Goal: Book appointment/travel/reservation

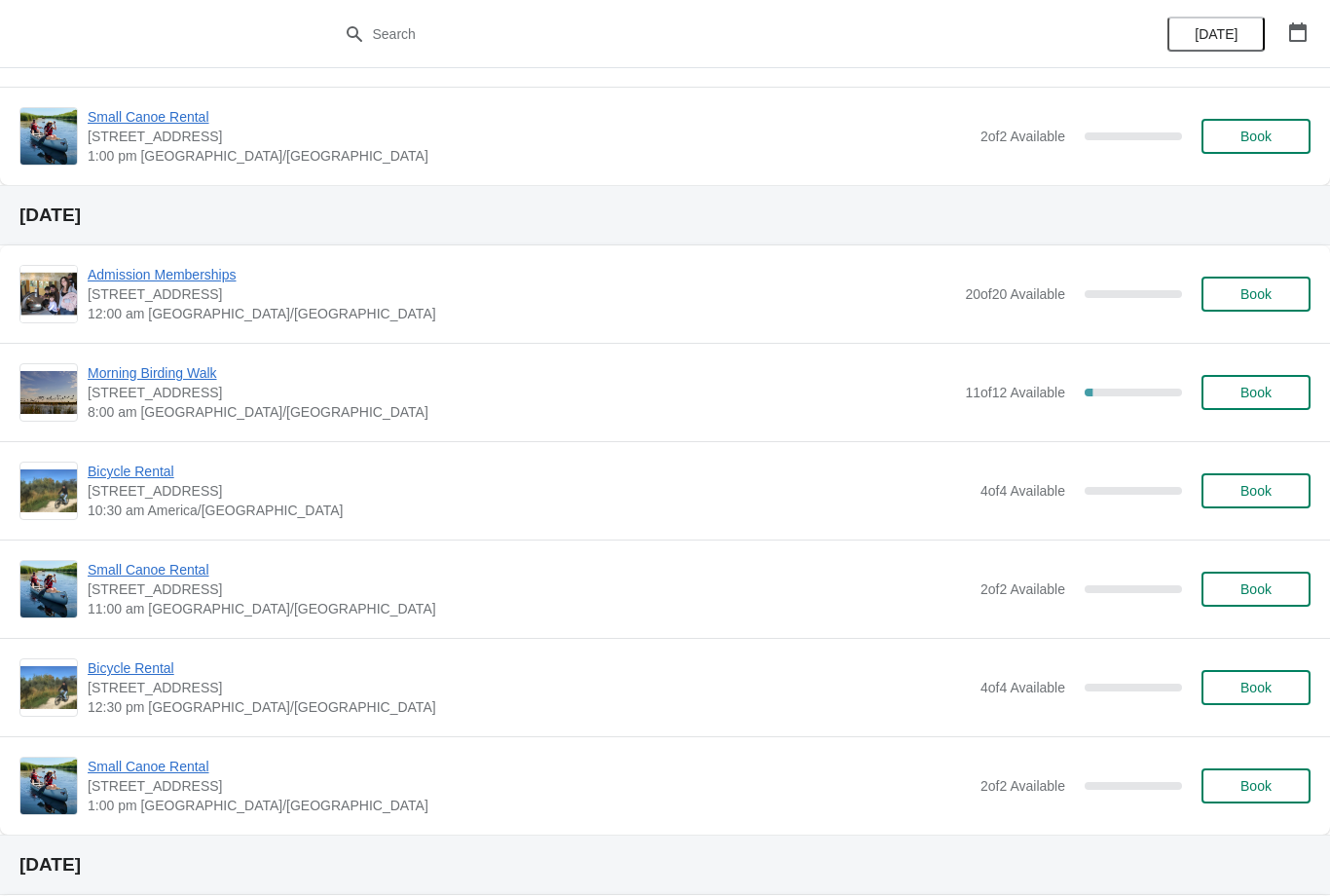
scroll to position [1052, 0]
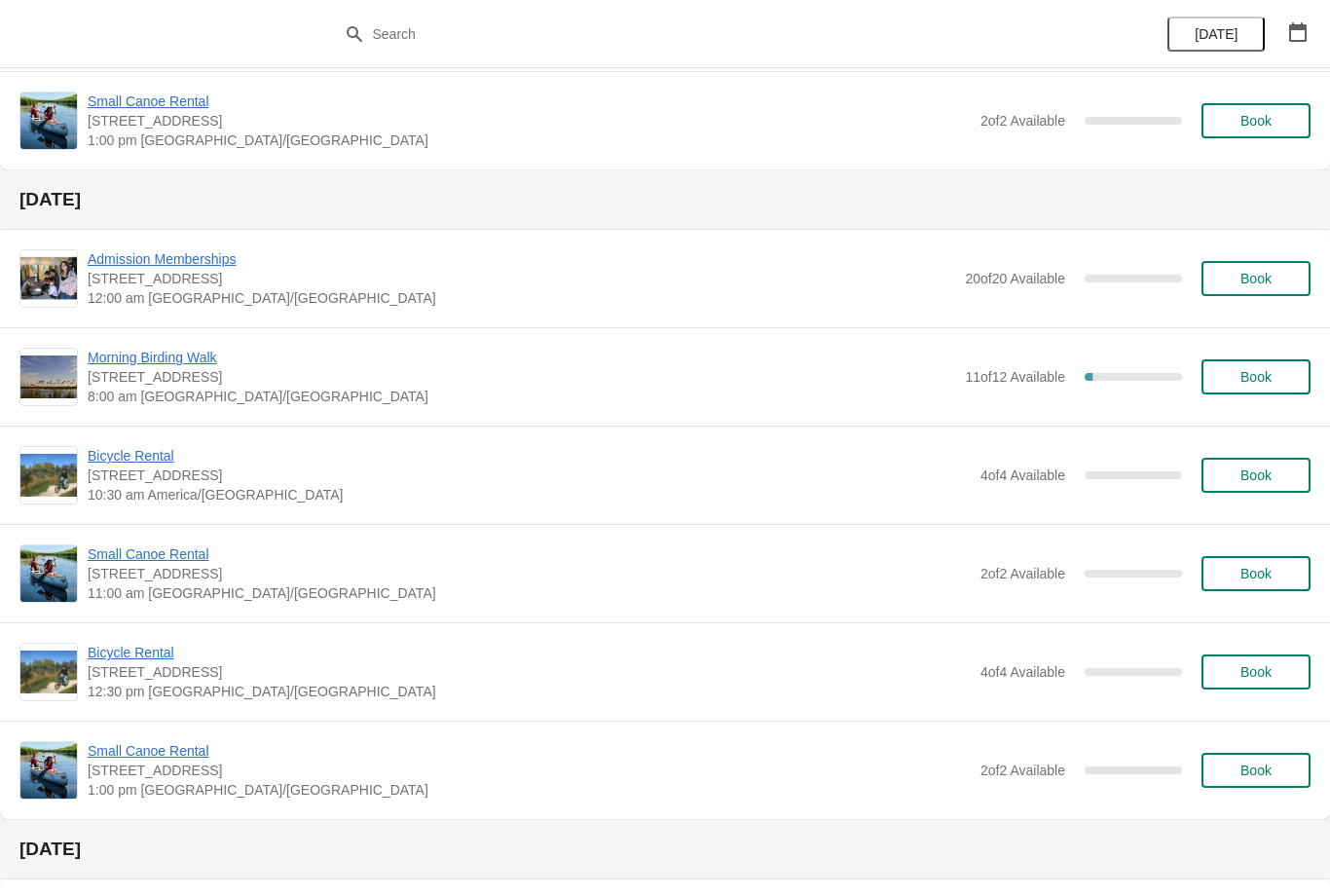
click at [178, 357] on span "Morning Birding Walk" at bounding box center [521, 358] width 867 height 20
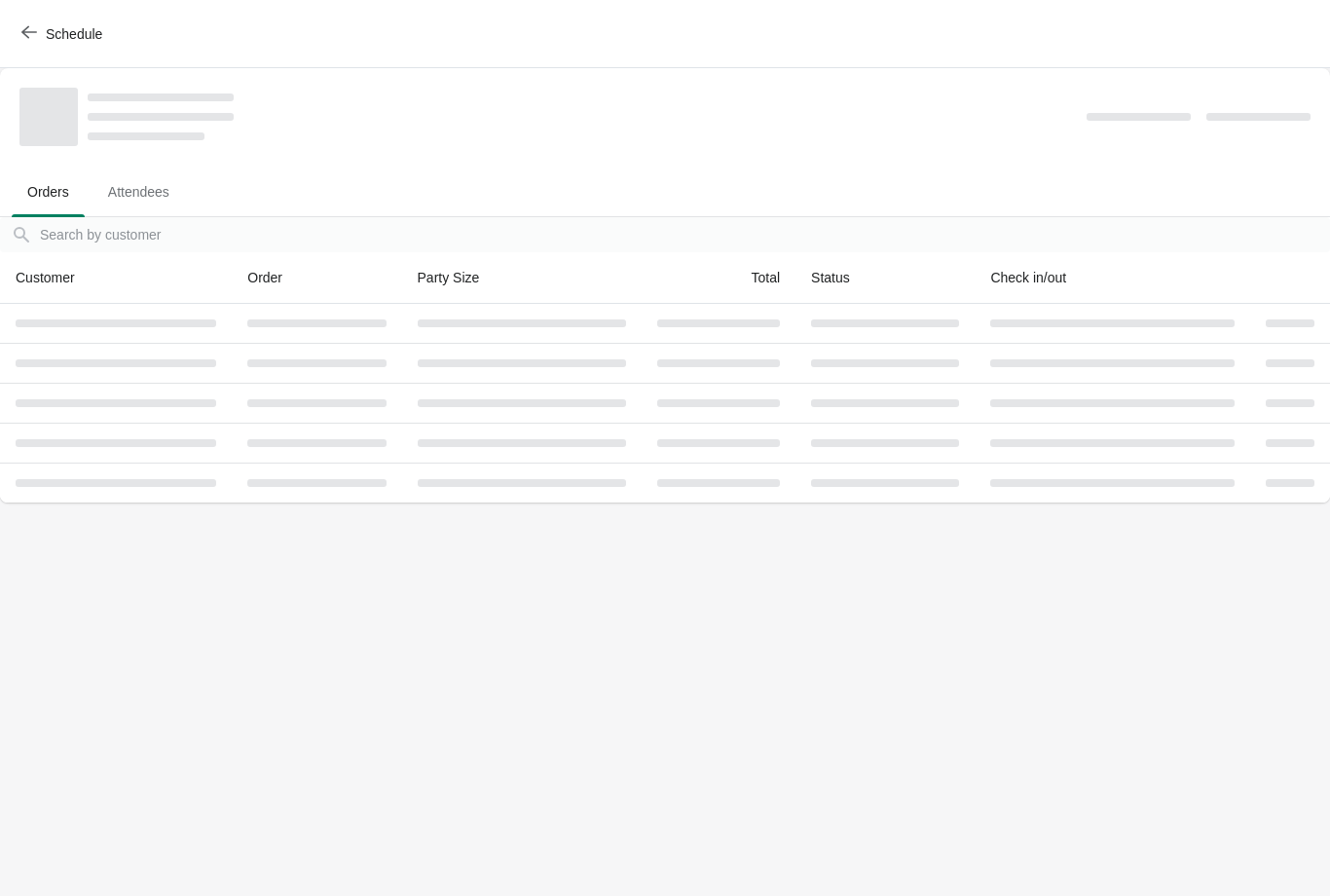
scroll to position [0, 0]
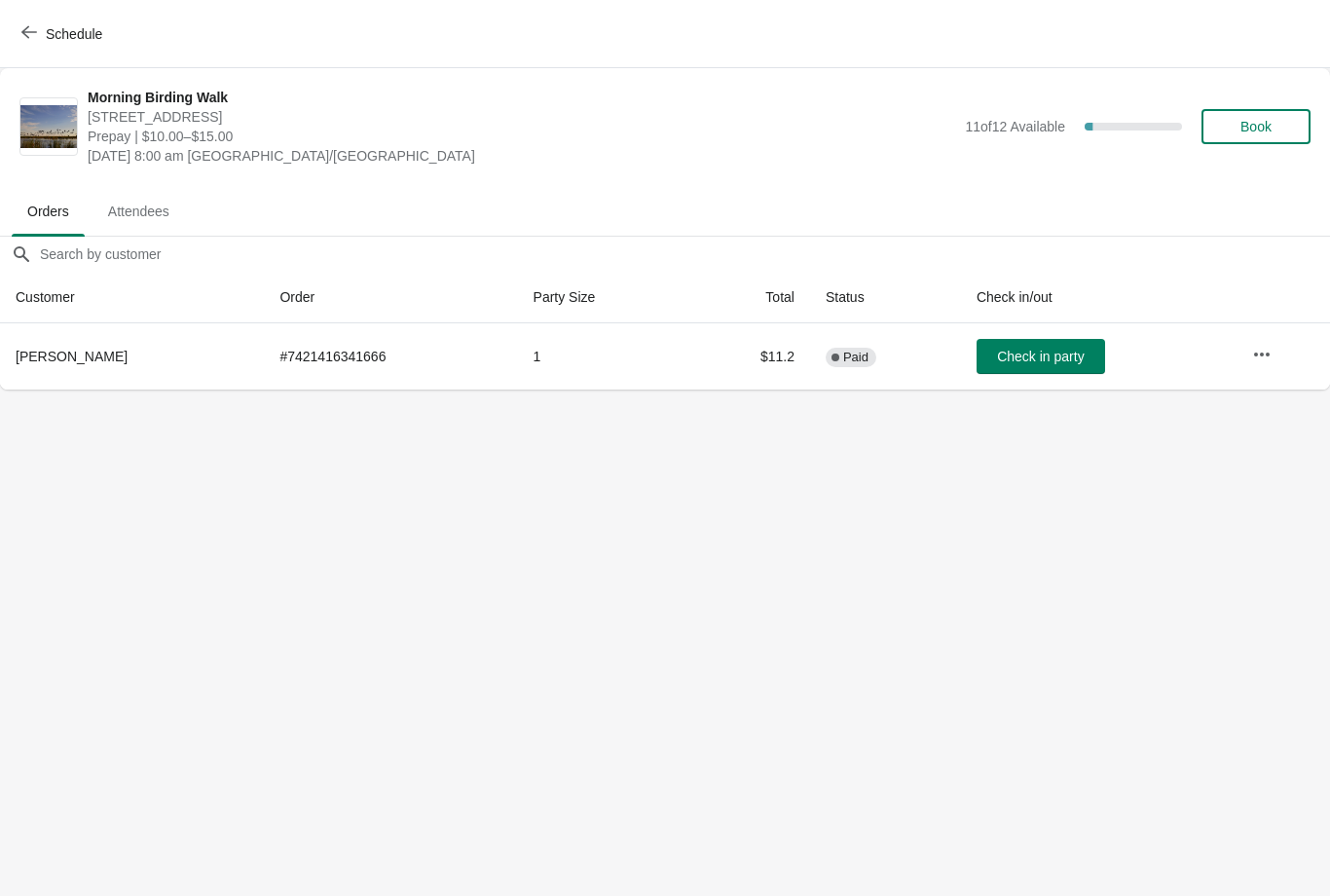
click at [36, 36] on icon "button" at bounding box center [29, 32] width 16 height 16
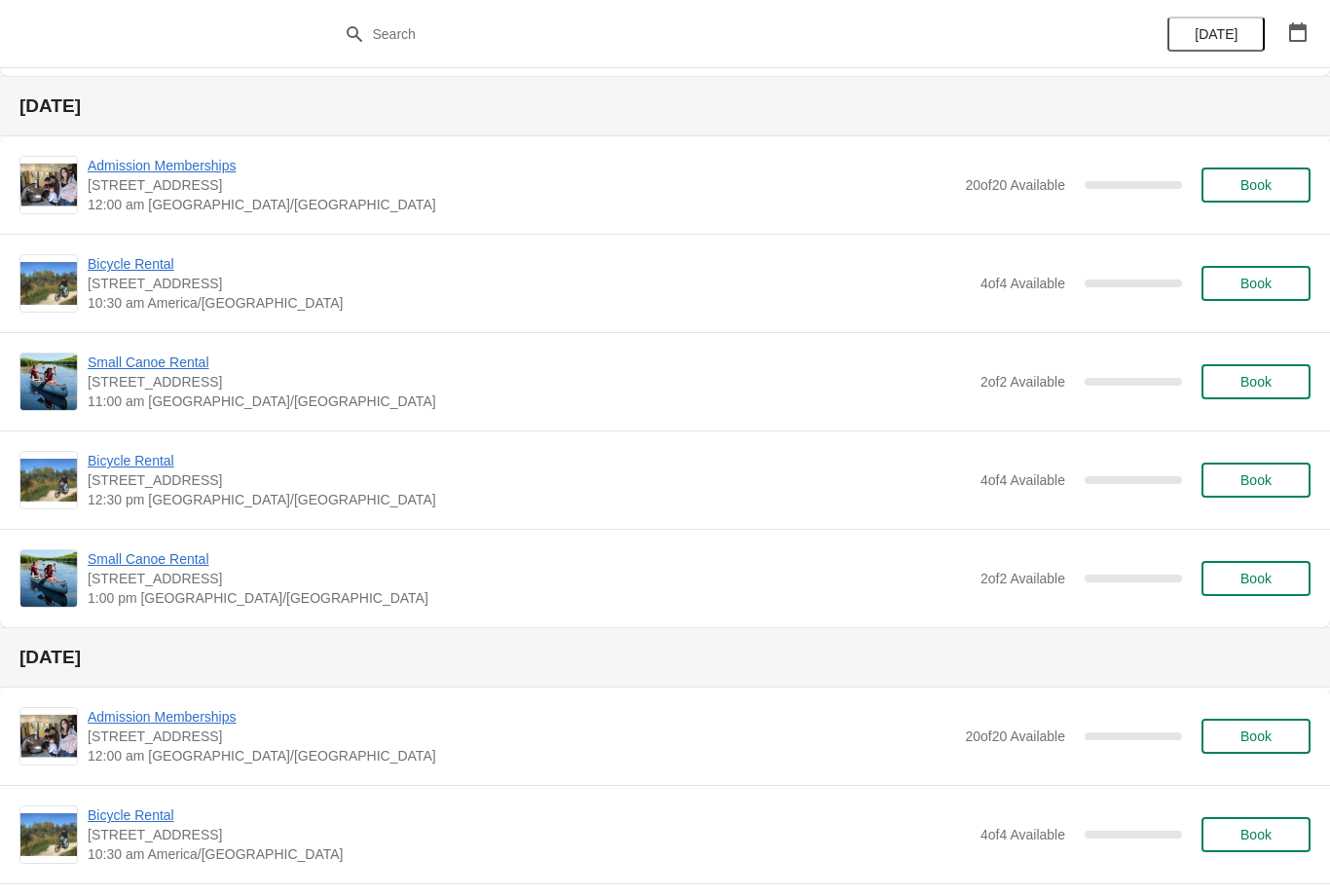
scroll to position [1798, 0]
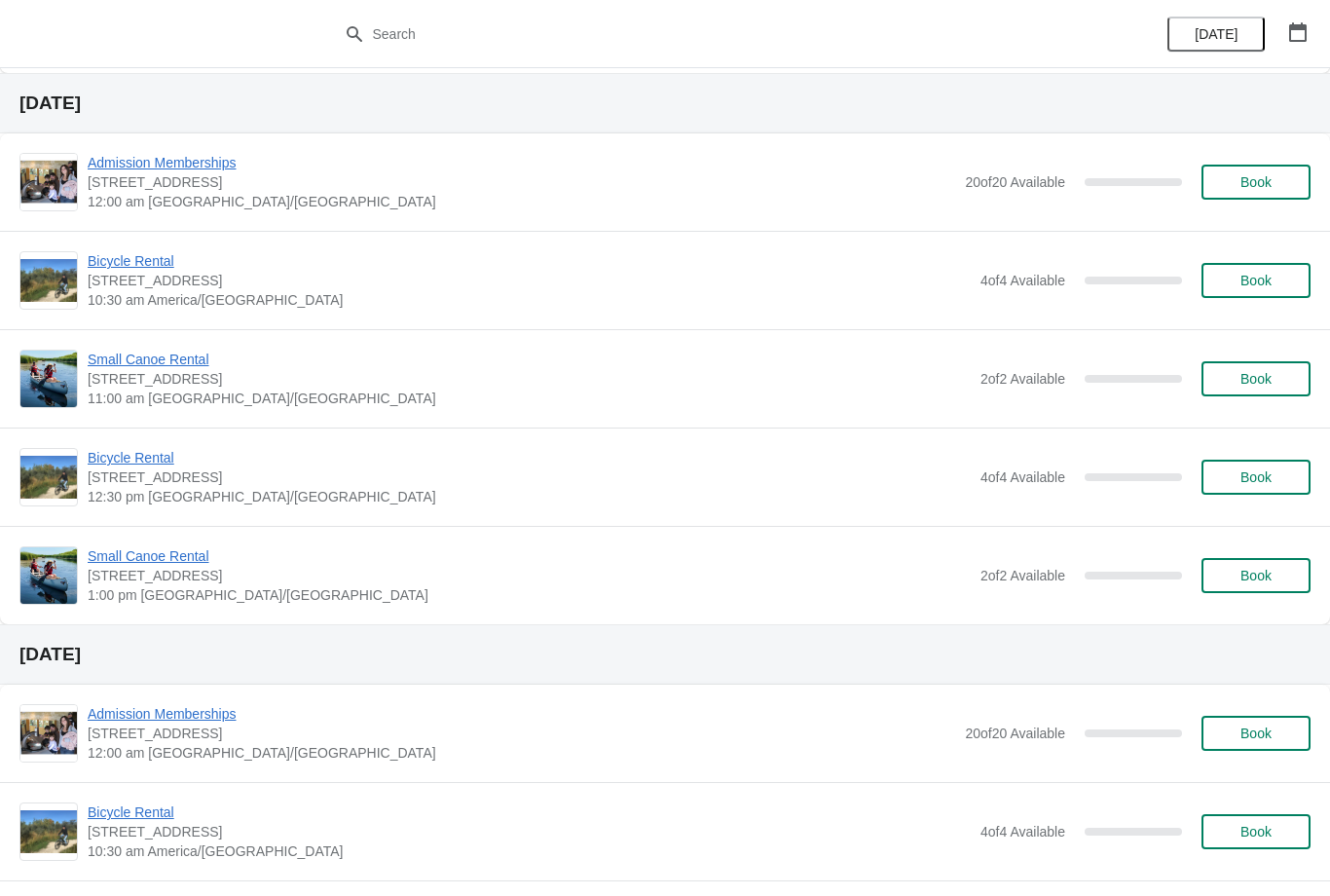
click at [1309, 33] on button "button" at bounding box center [1298, 32] width 35 height 35
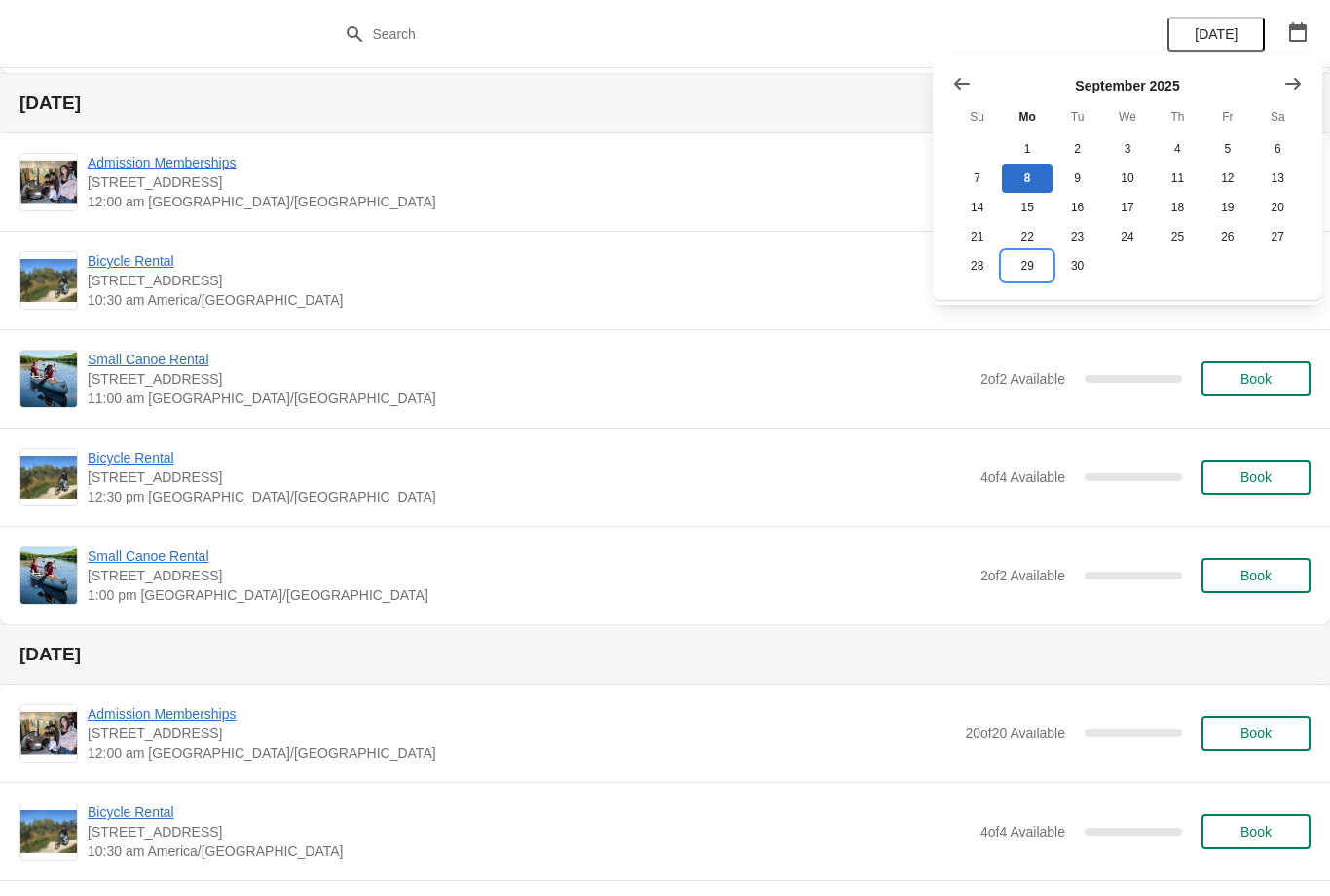
click at [1017, 270] on button "29" at bounding box center [1027, 265] width 50 height 29
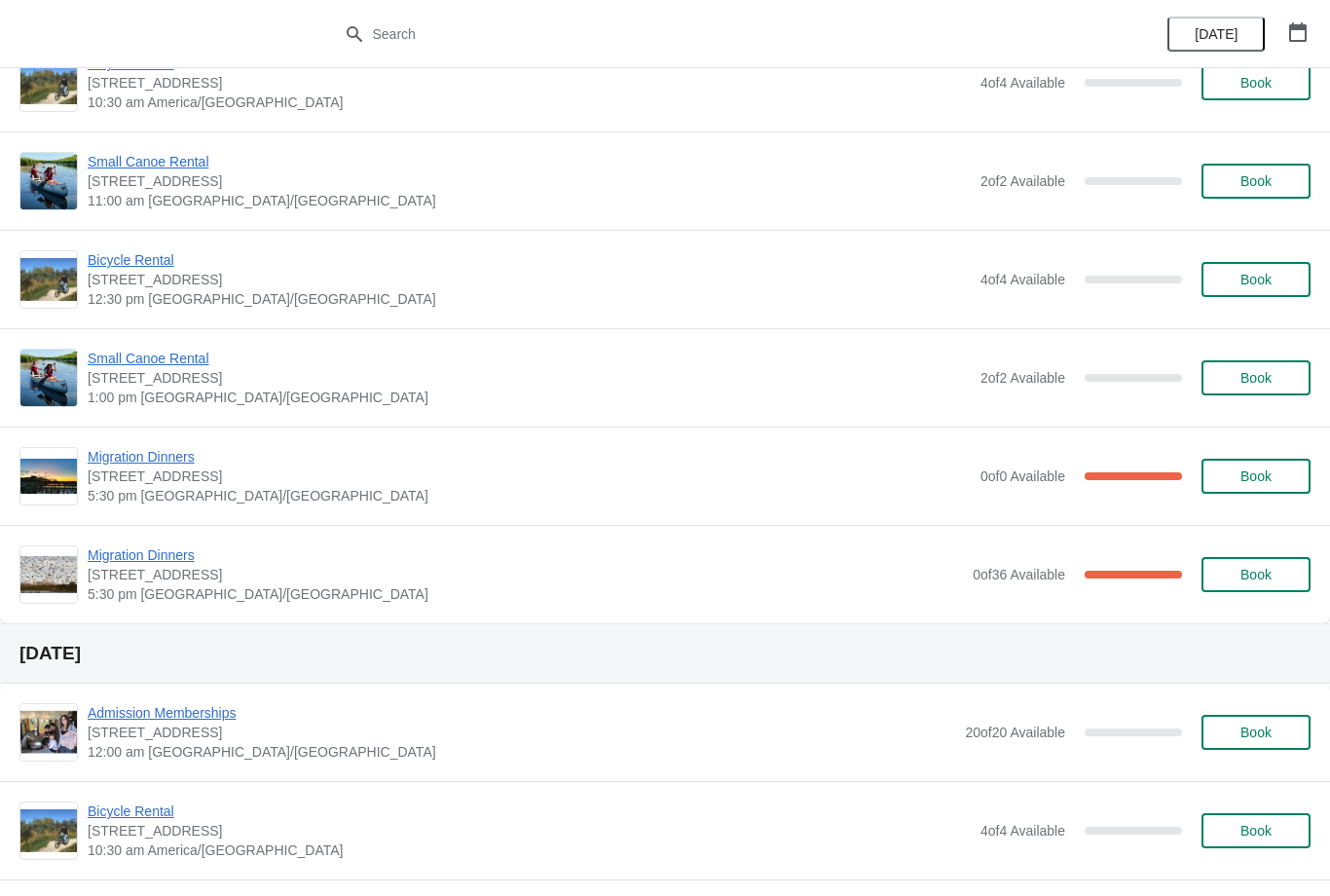
scroll to position [246, 0]
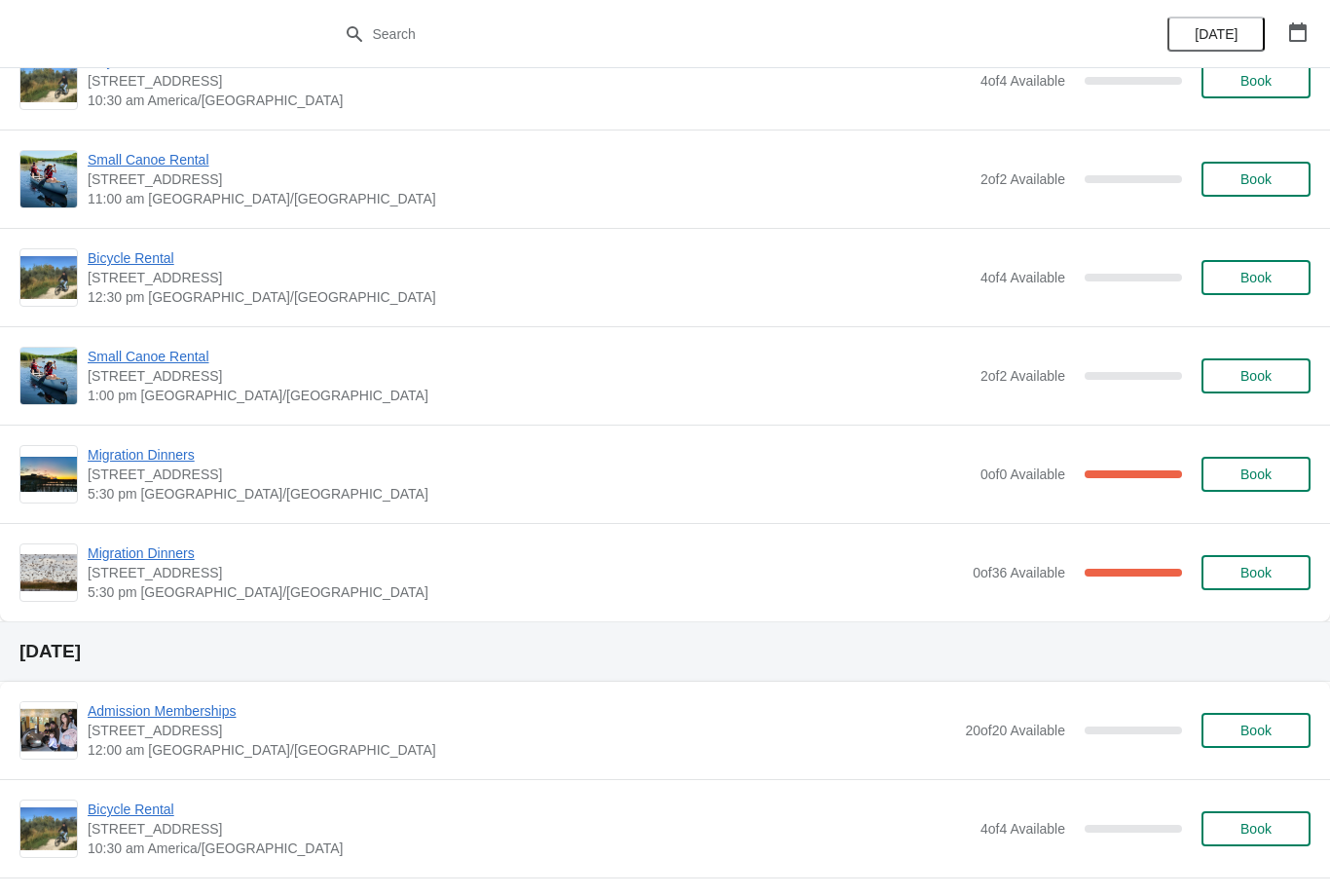
click at [189, 435] on div "Migration Dinners 1 Snow Goose Bay, Stonewall, MB R0C 2Z0 5:30 pm America/Winni…" at bounding box center [665, 473] width 1330 height 99
click at [159, 460] on span "Migration Dinners" at bounding box center [529, 454] width 883 height 20
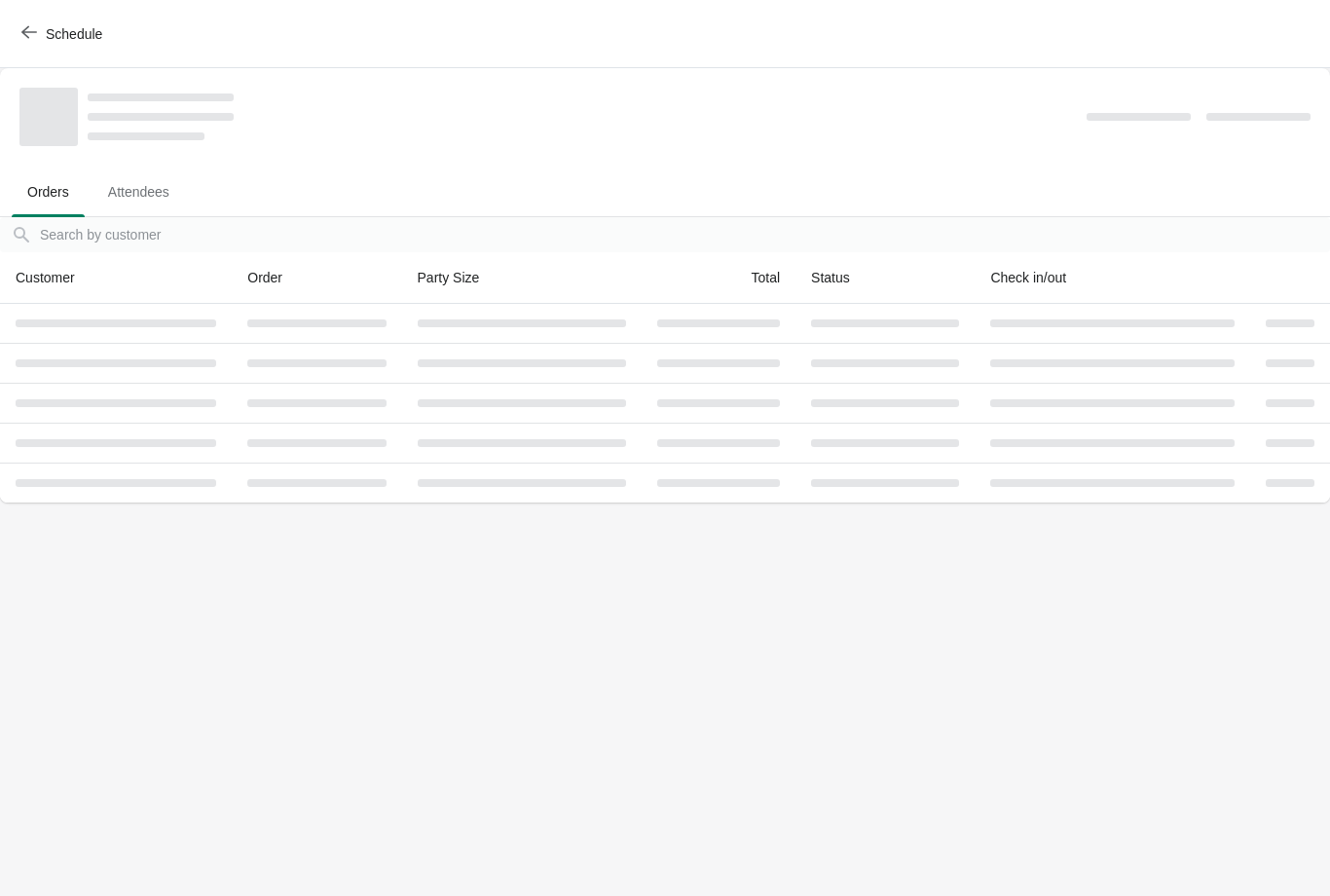
scroll to position [0, 0]
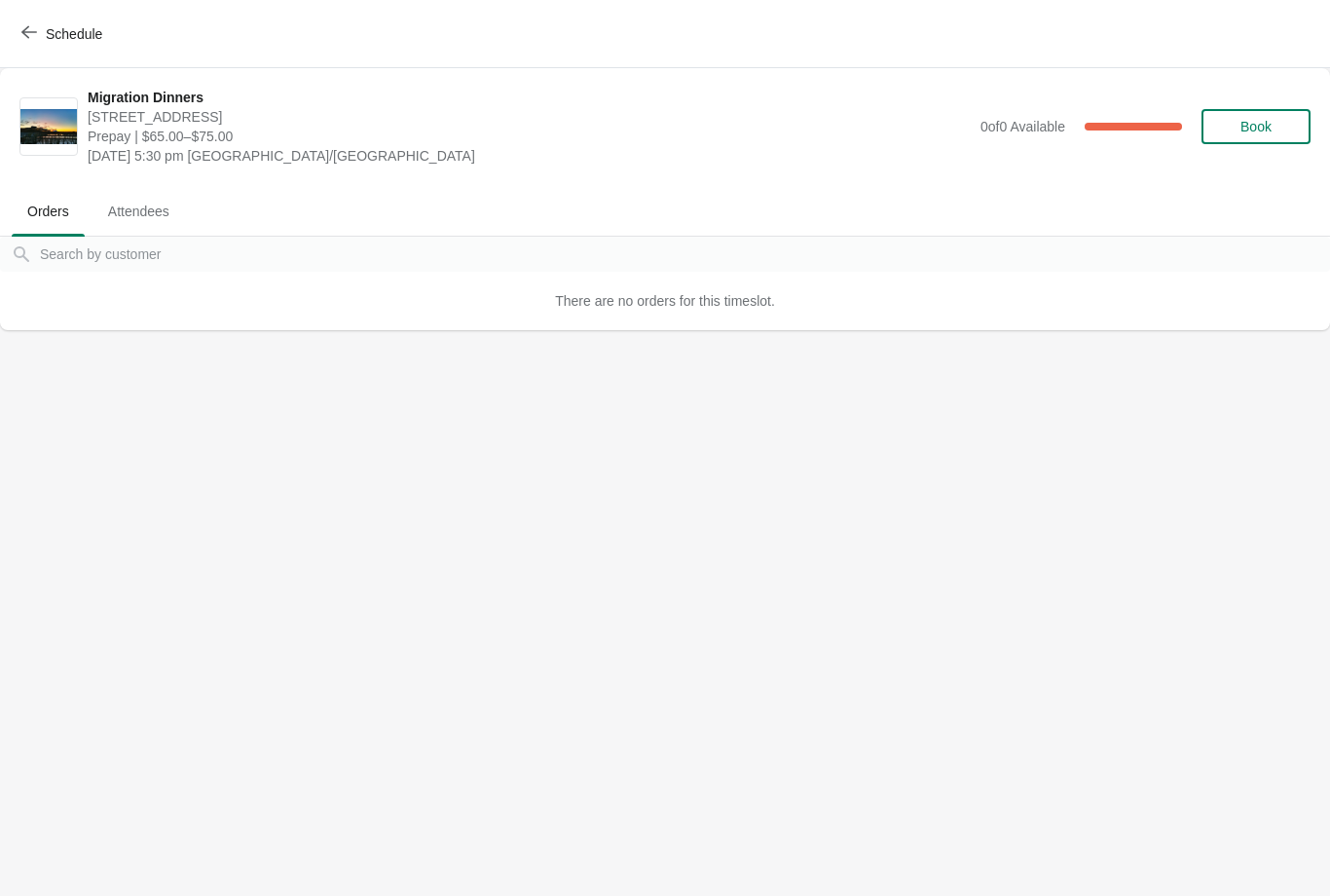
click at [60, 30] on span "Schedule" at bounding box center [74, 34] width 57 height 16
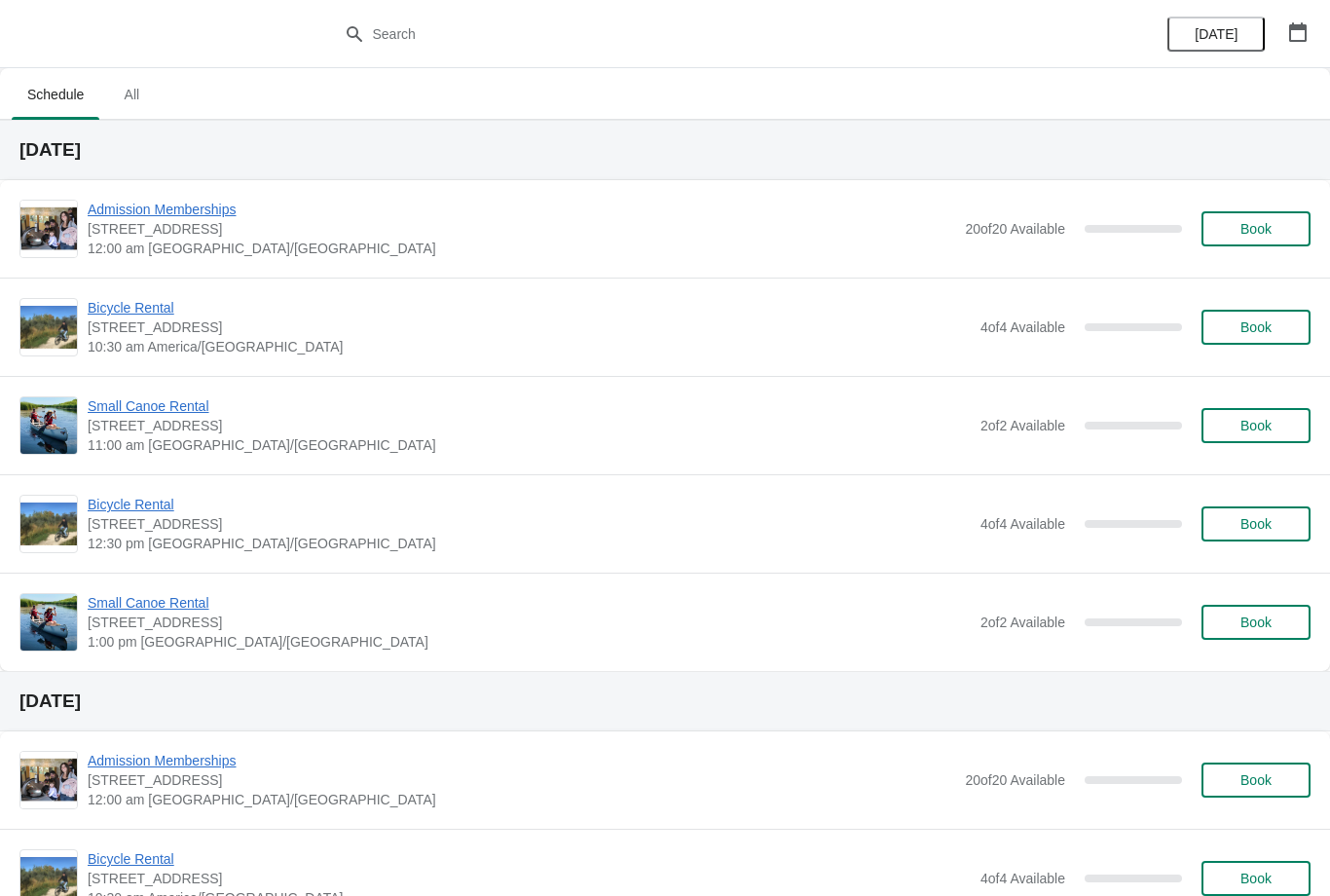
click at [1302, 27] on icon "button" at bounding box center [1298, 32] width 18 height 20
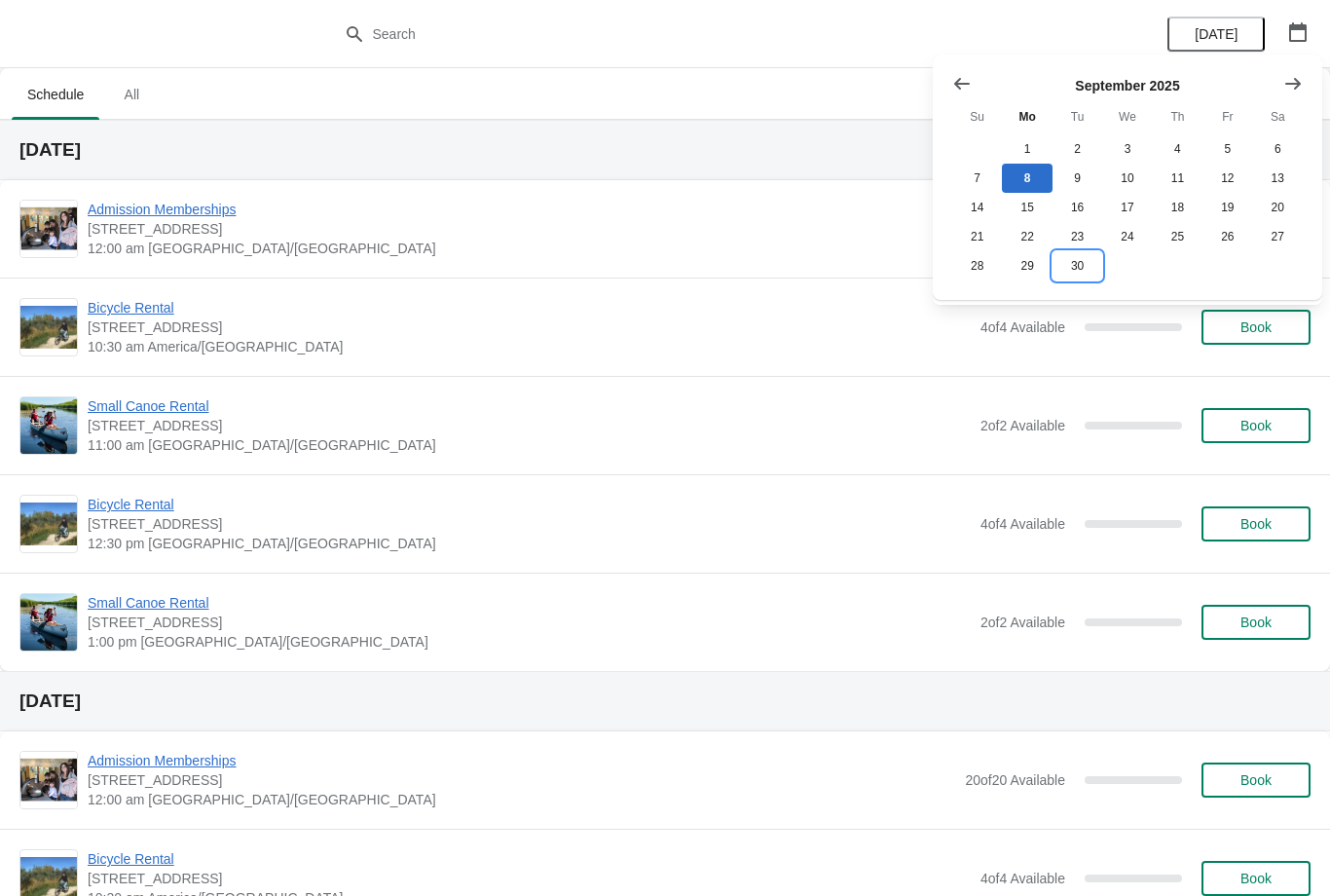
click at [1077, 269] on button "30" at bounding box center [1078, 265] width 50 height 29
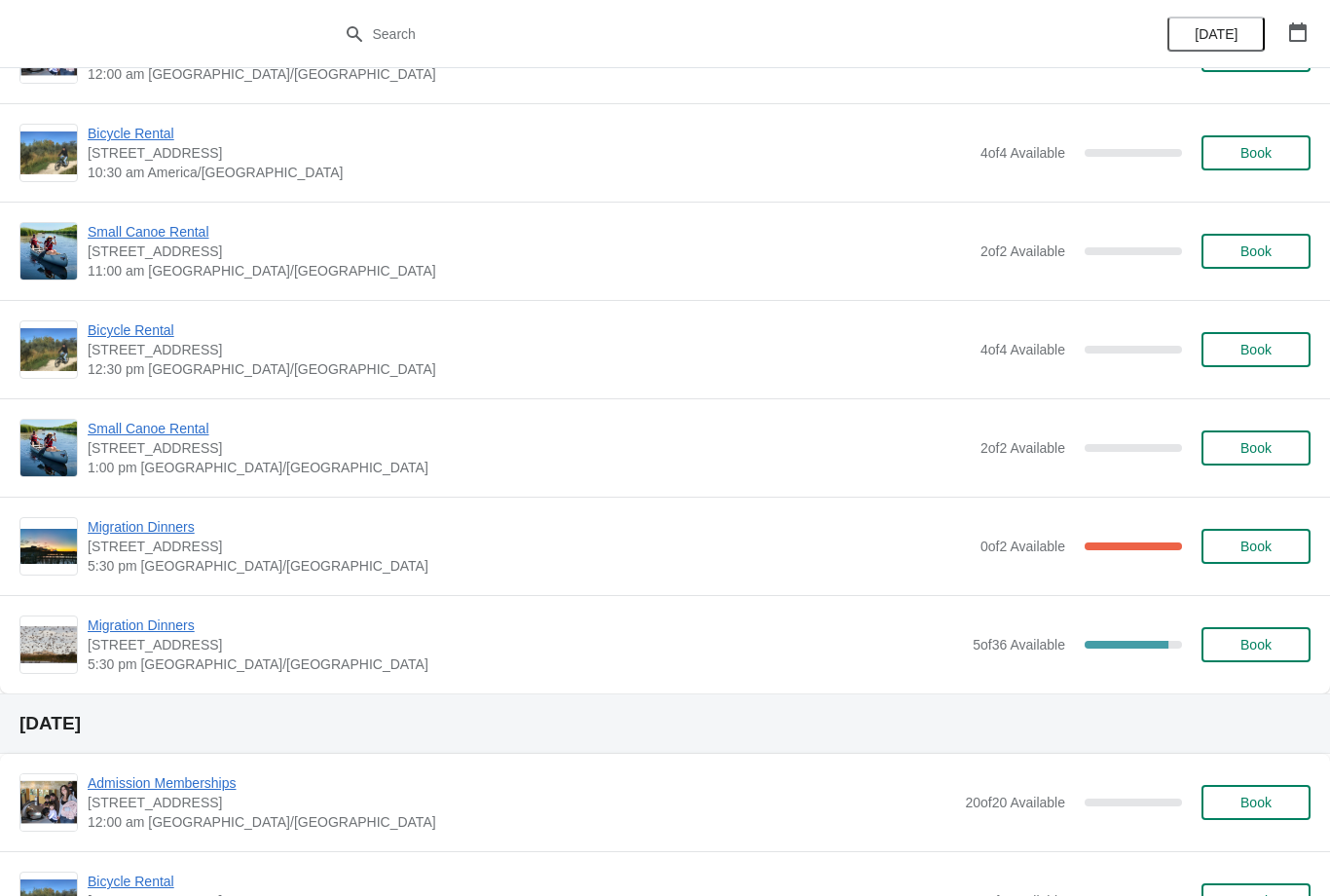
scroll to position [178, 0]
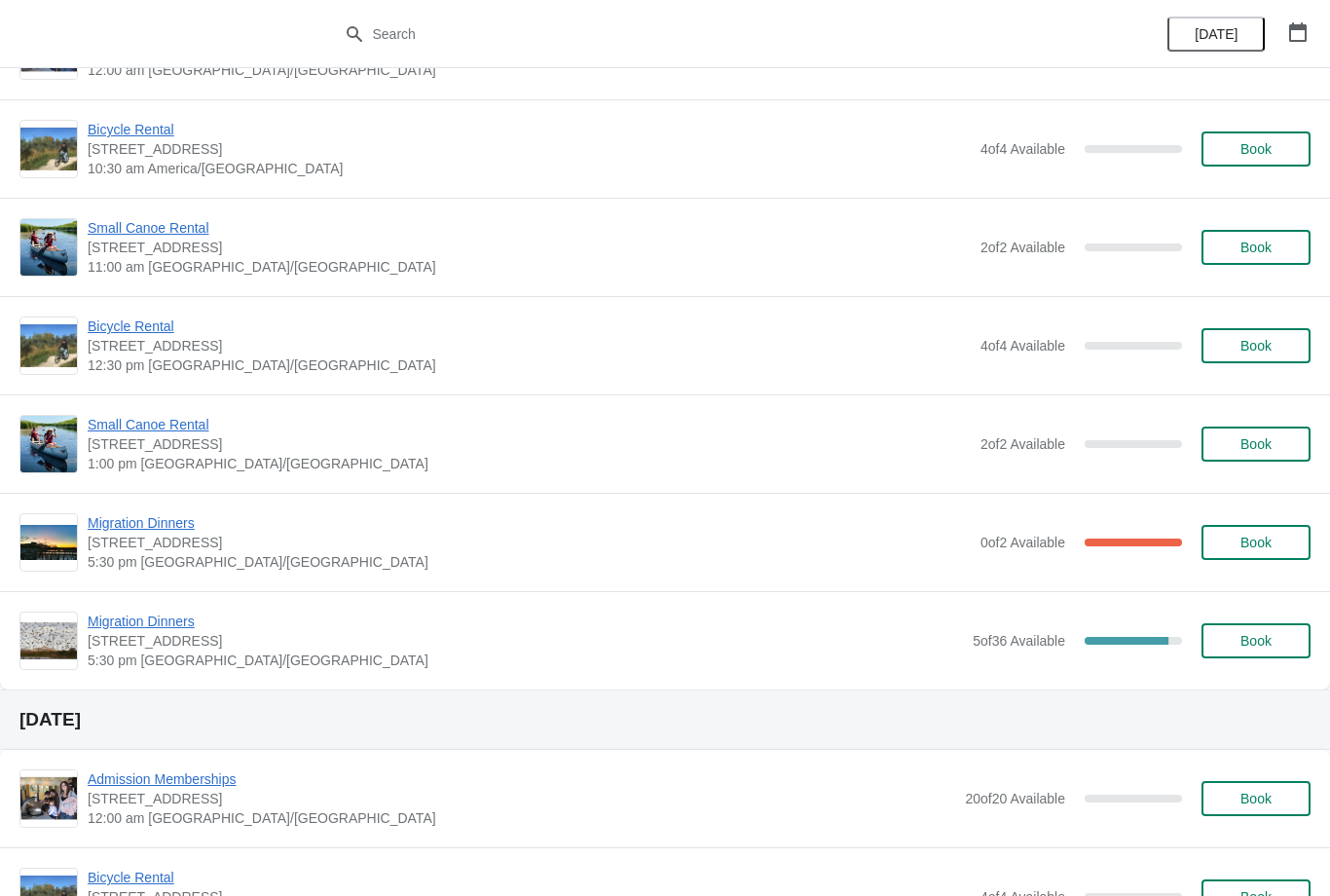
click at [186, 520] on span "Migration Dinners" at bounding box center [529, 523] width 883 height 20
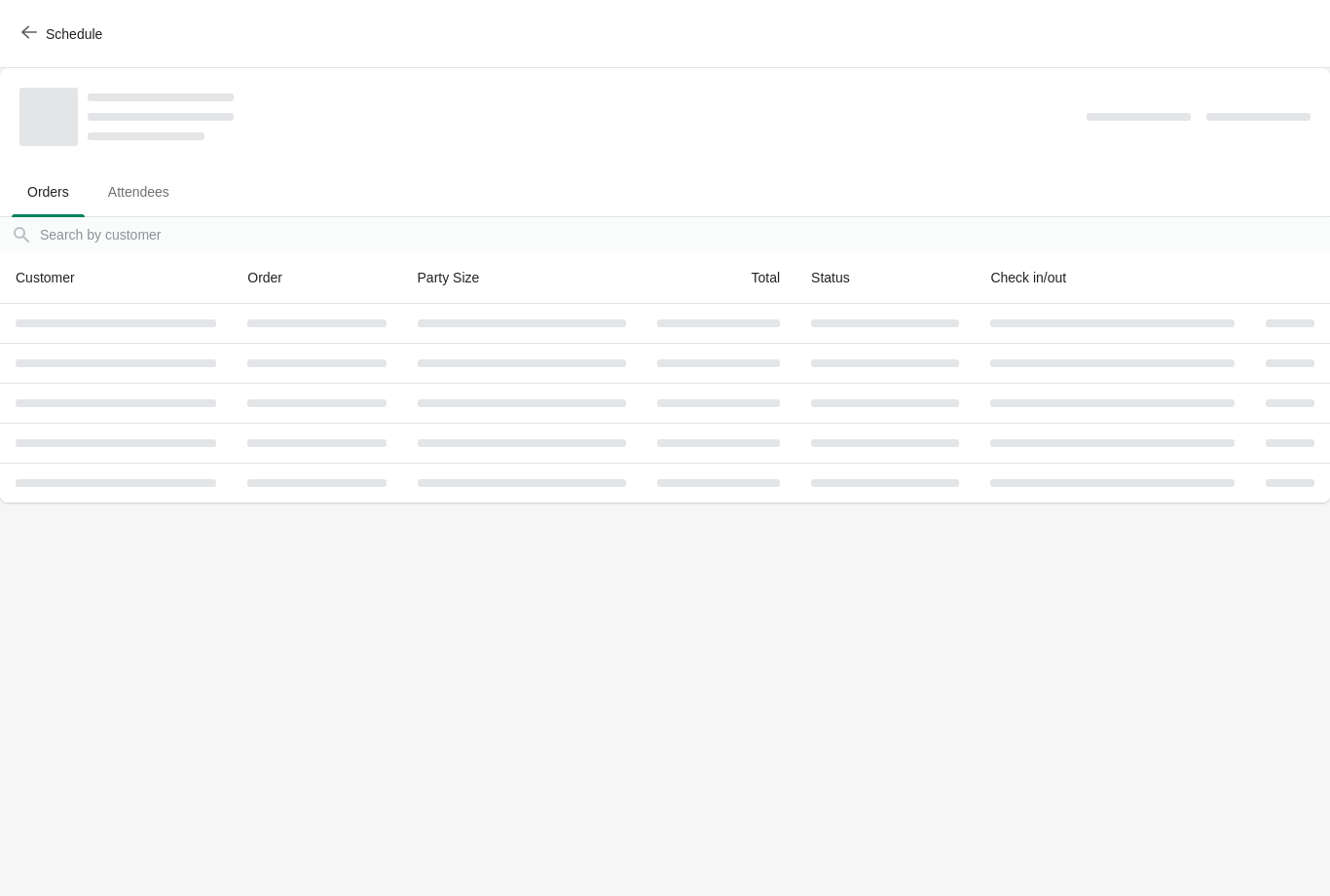
scroll to position [0, 0]
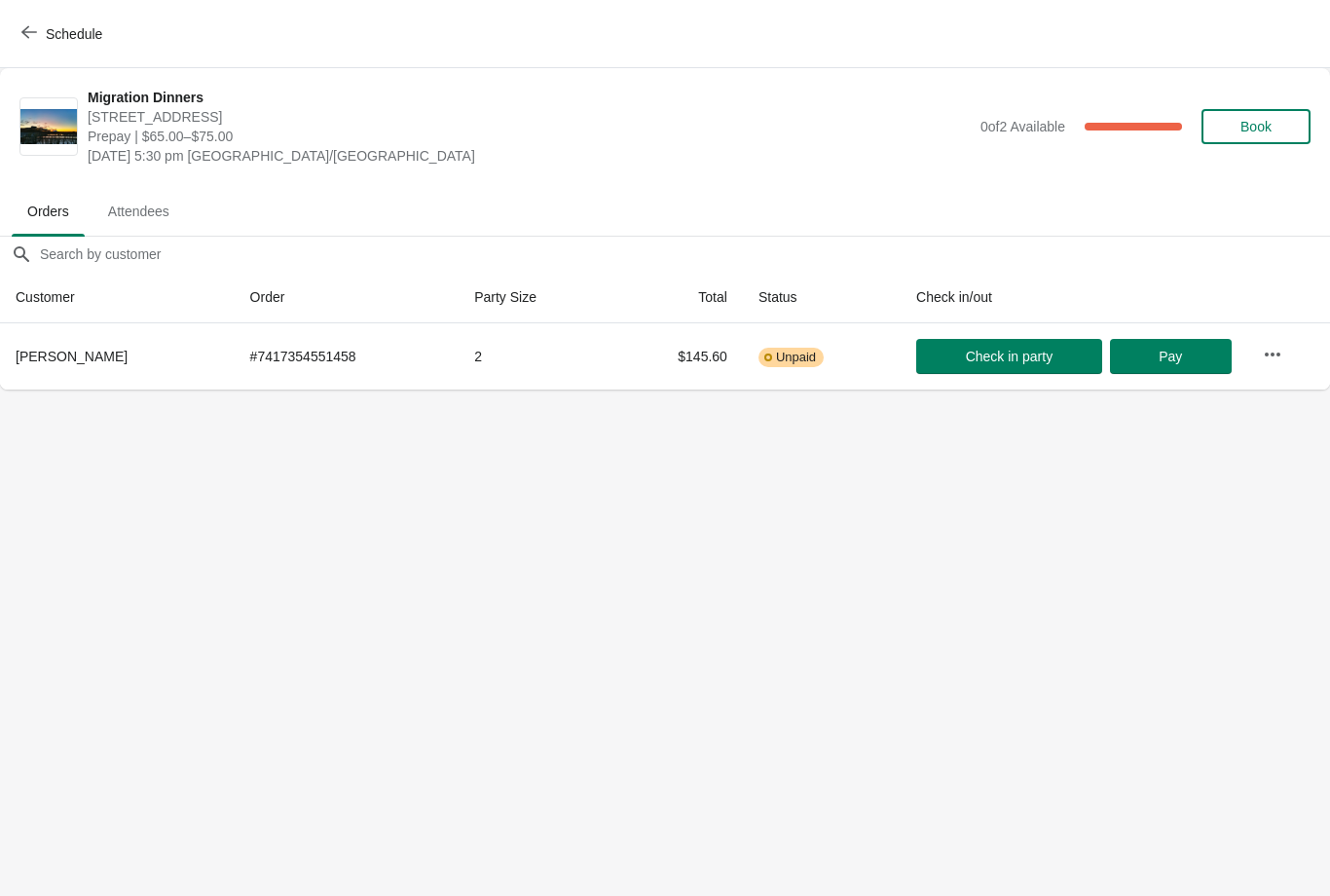
click at [28, 37] on icon "button" at bounding box center [29, 32] width 16 height 13
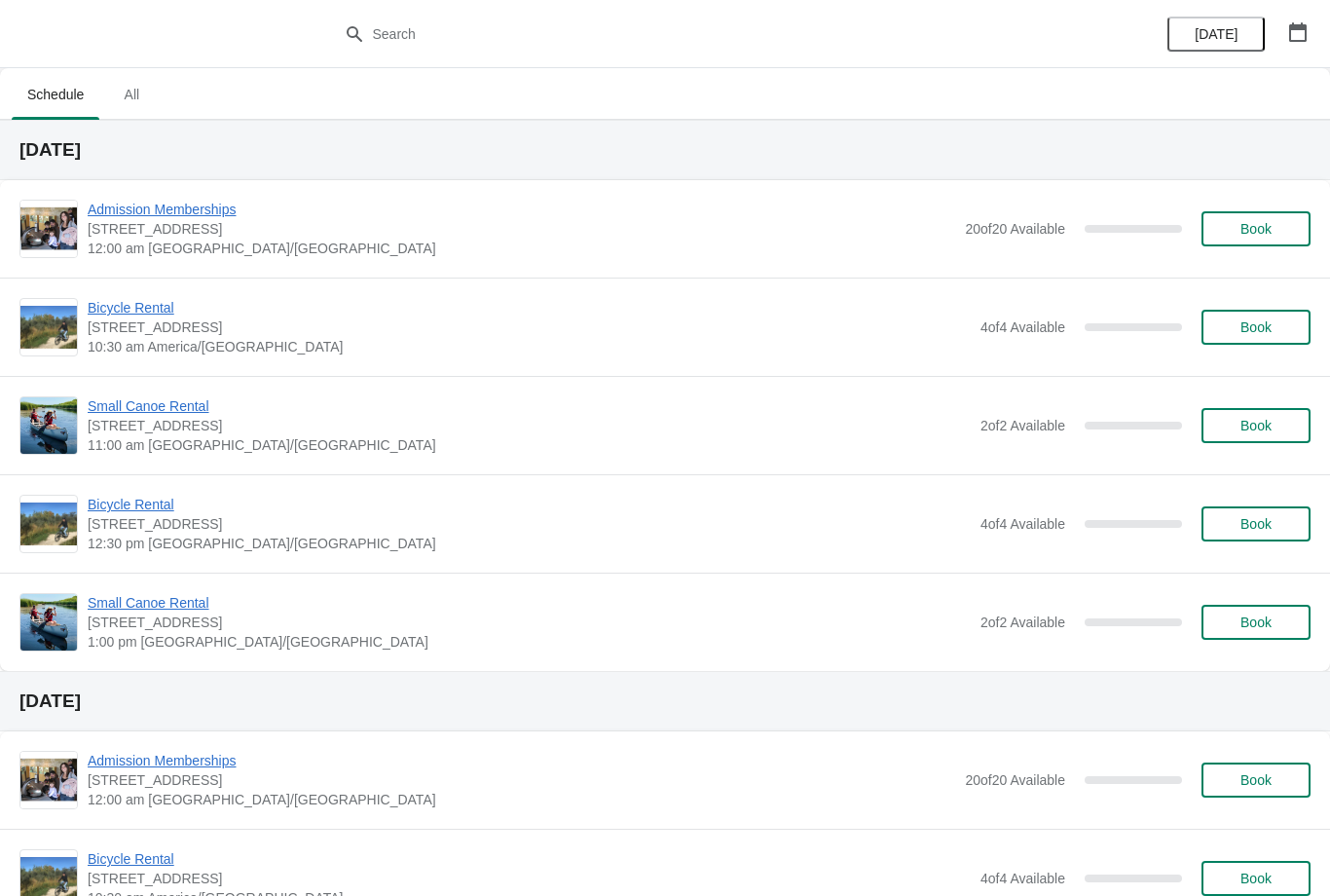
click at [1297, 30] on icon "button" at bounding box center [1298, 32] width 20 height 20
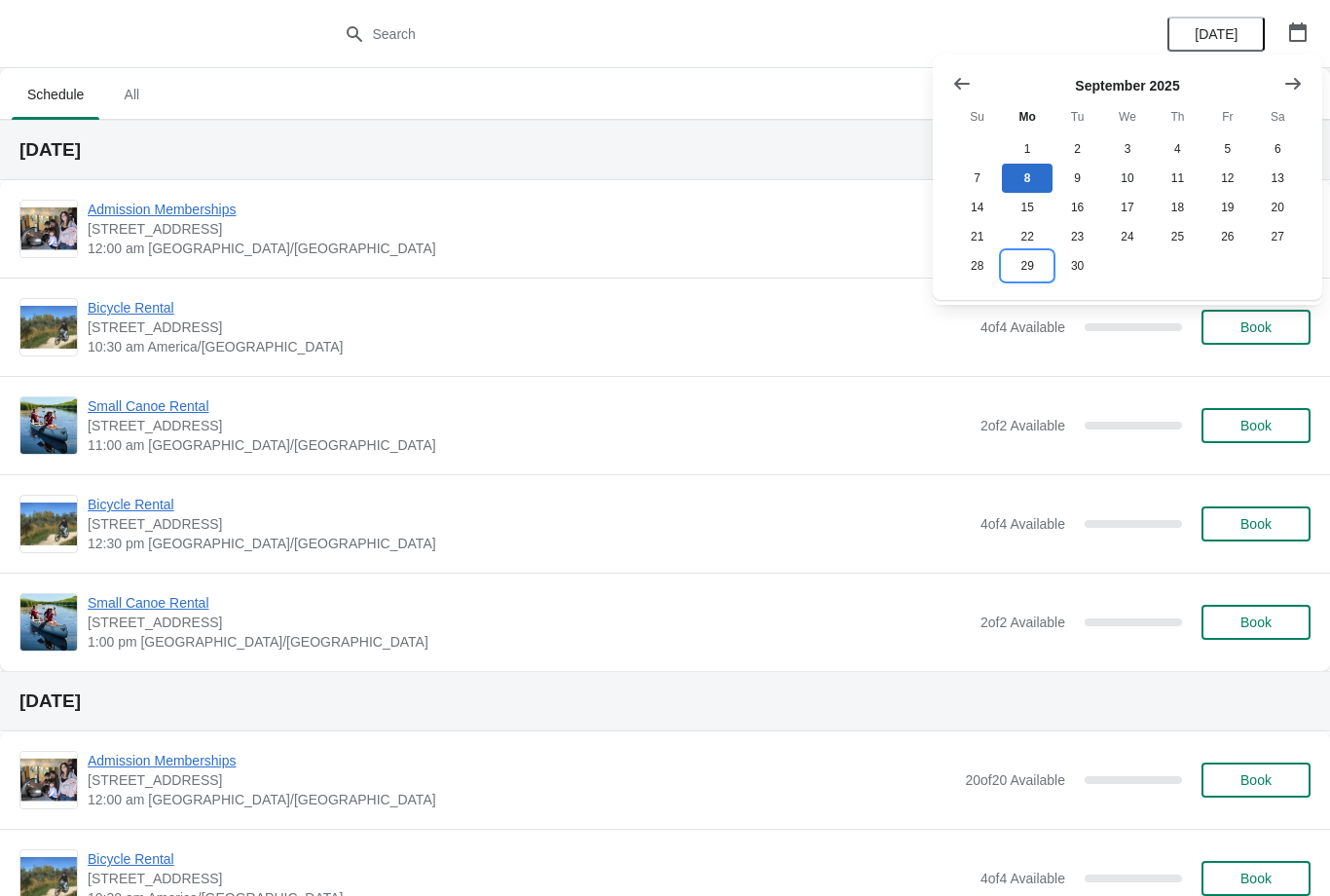
click at [1026, 272] on button "29" at bounding box center [1027, 265] width 50 height 29
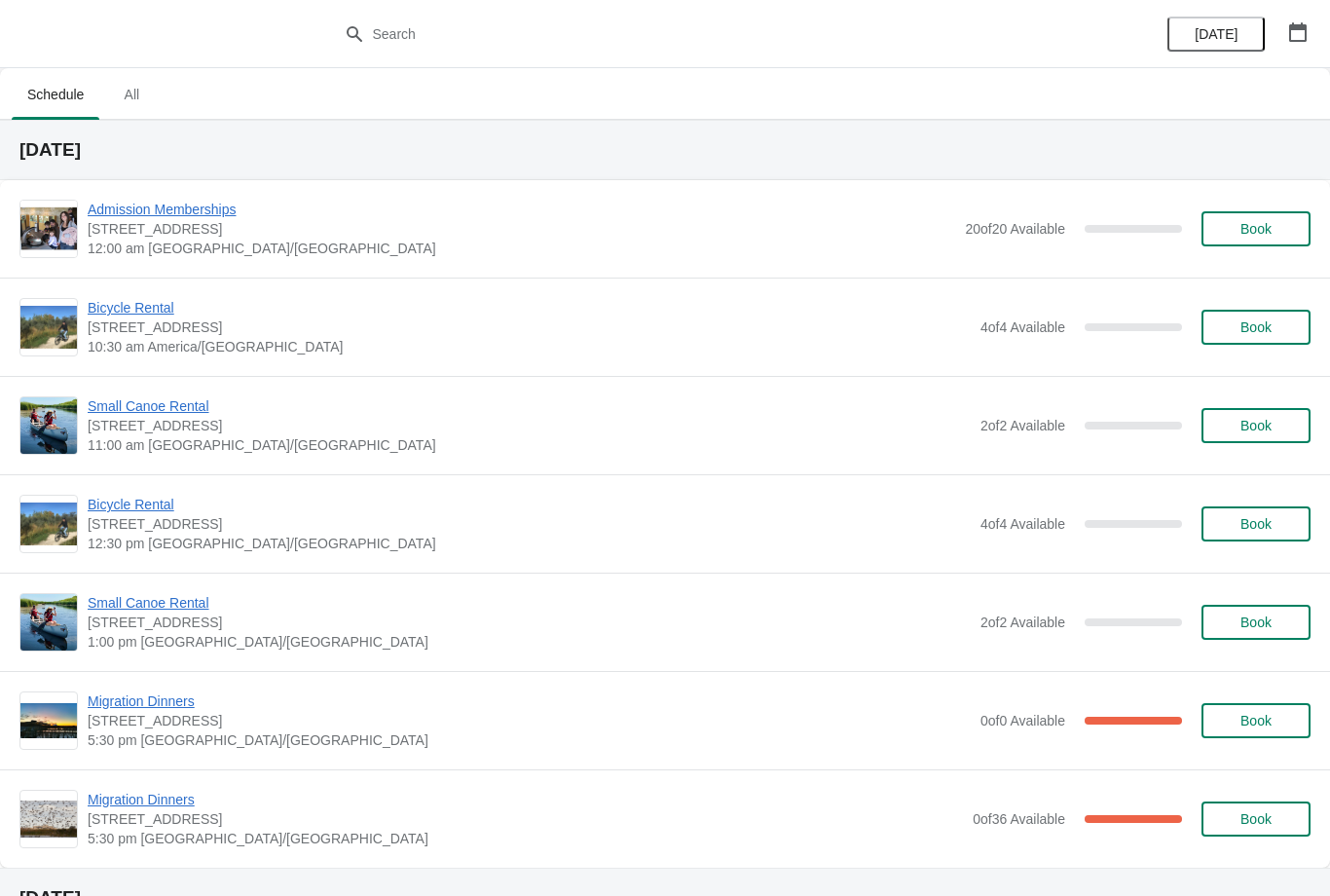
click at [155, 707] on span "Migration Dinners" at bounding box center [529, 702] width 883 height 20
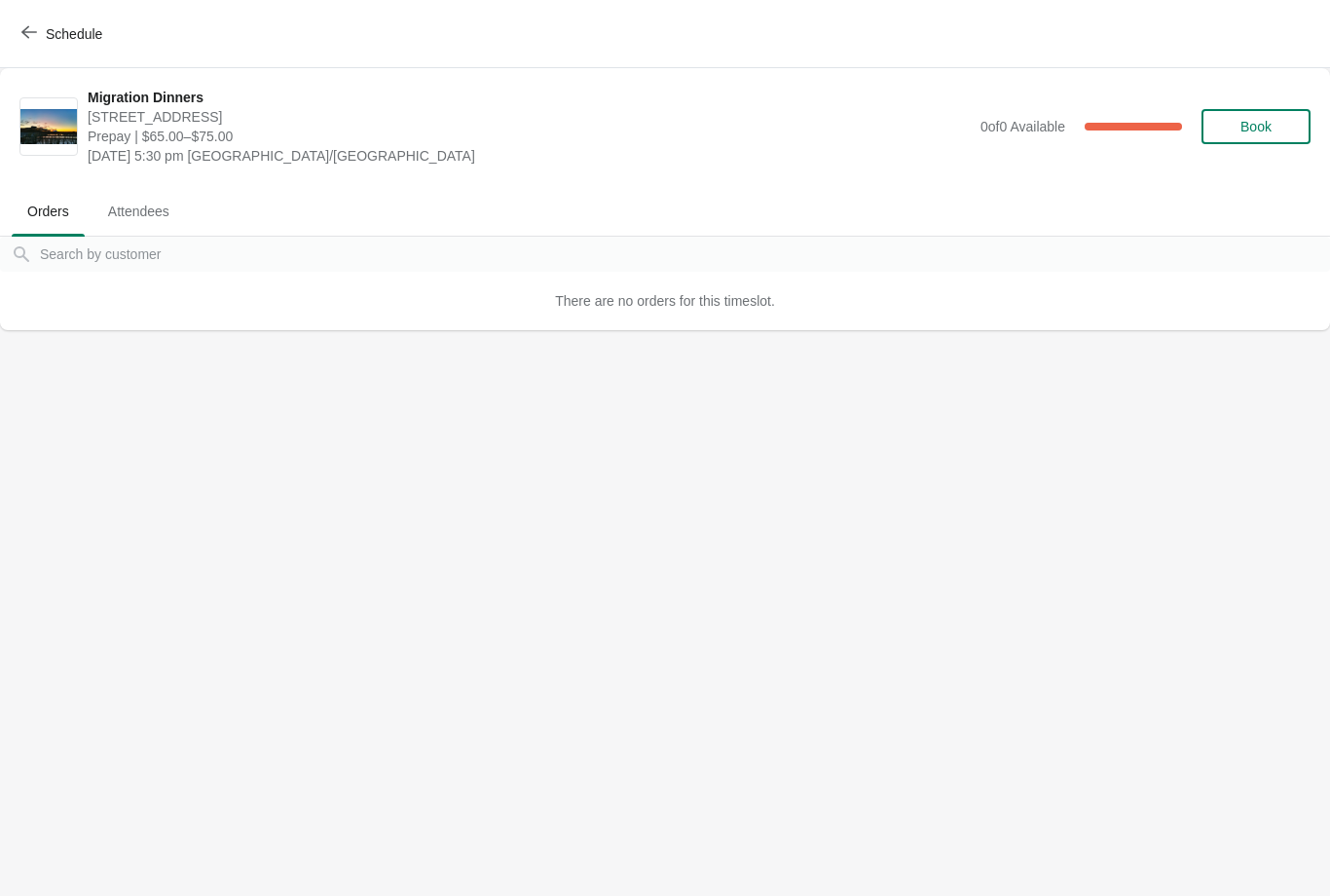
click at [38, 37] on span "Schedule" at bounding box center [63, 33] width 77 height 19
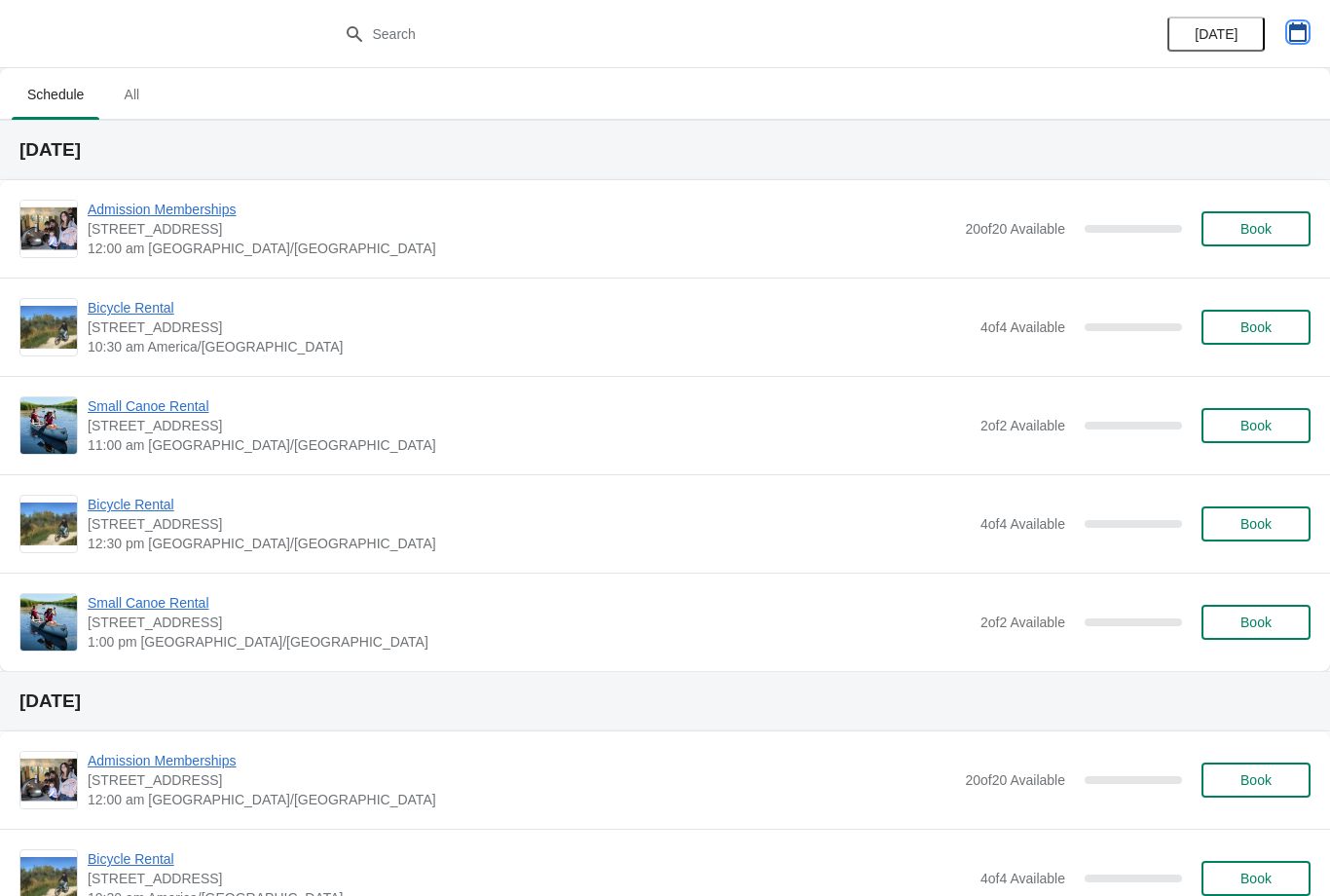
click at [1293, 42] on button "button" at bounding box center [1298, 32] width 35 height 35
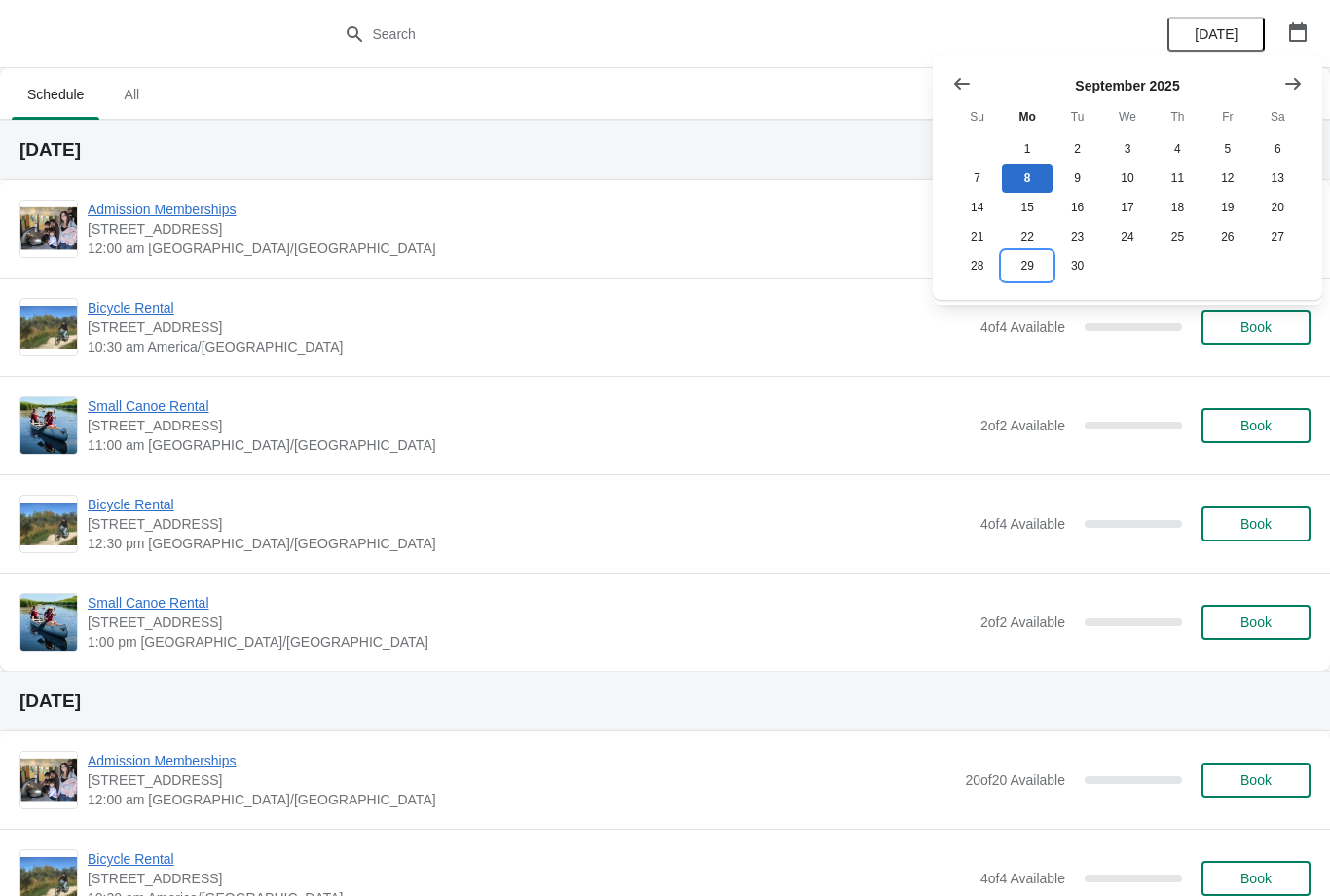
click at [1026, 272] on button "29" at bounding box center [1027, 265] width 50 height 29
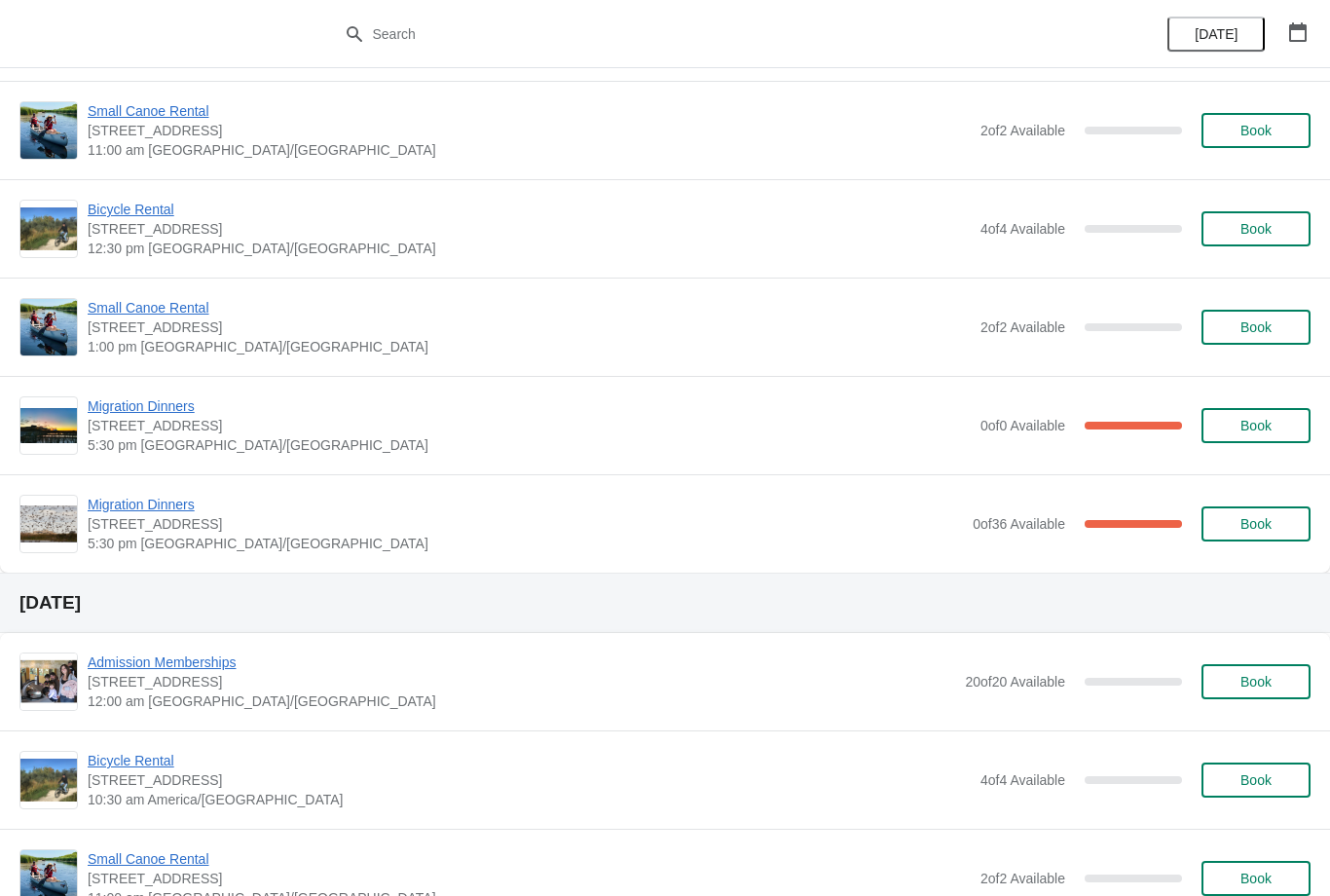
scroll to position [297, 0]
